Goal: Task Accomplishment & Management: Manage account settings

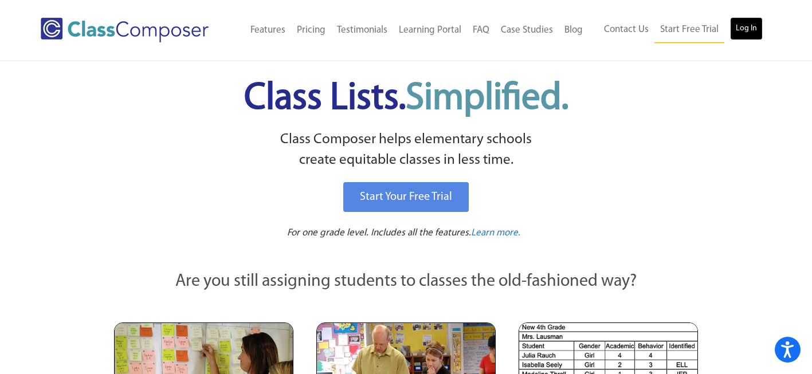
click at [740, 25] on link "Log In" at bounding box center [746, 28] width 33 height 23
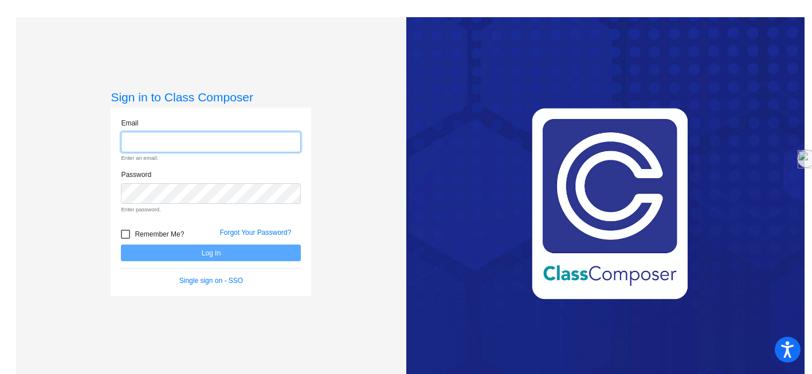
type input "[EMAIL_ADDRESS][DOMAIN_NAME]"
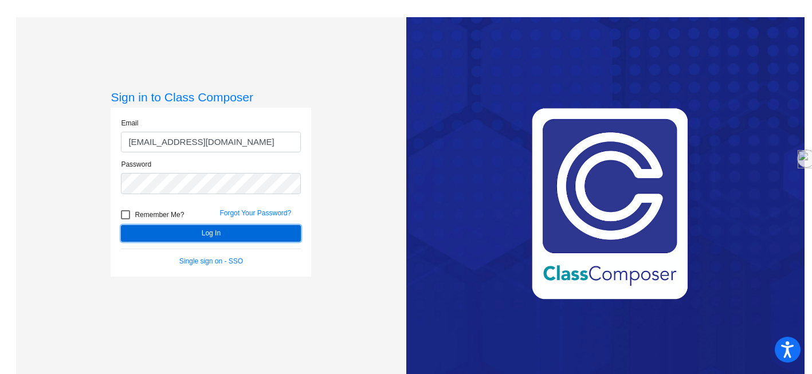
click at [195, 238] on button "Log In" at bounding box center [211, 233] width 180 height 17
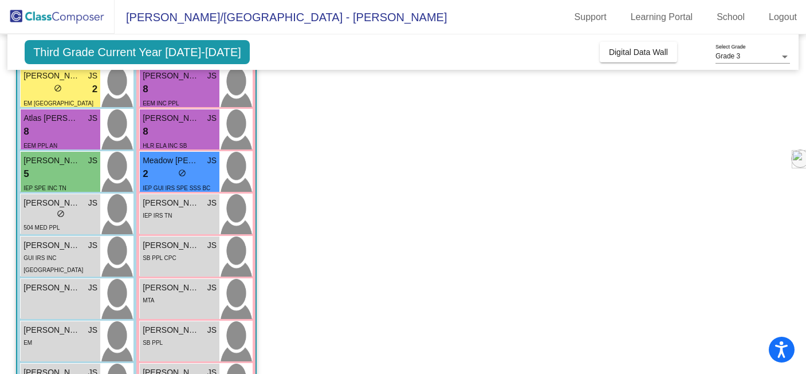
scroll to position [217, 0]
click at [205, 252] on div "[PERSON_NAME] JS" at bounding box center [180, 246] width 74 height 12
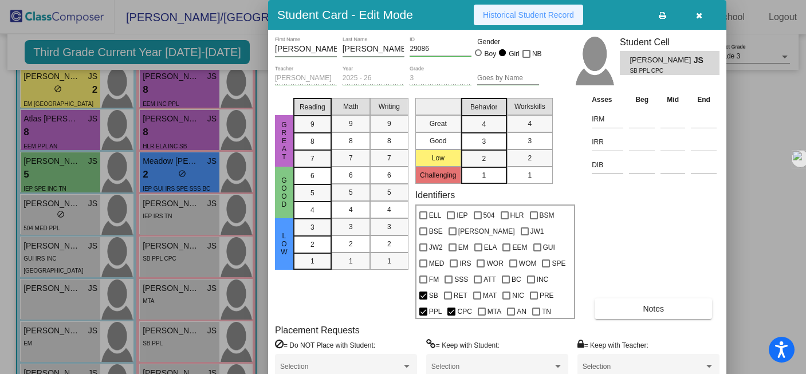
click at [510, 23] on button "Historical Student Record" at bounding box center [528, 15] width 109 height 21
click at [549, 17] on span "Historical Student Record" at bounding box center [528, 14] width 91 height 9
